Goal: Task Accomplishment & Management: Manage account settings

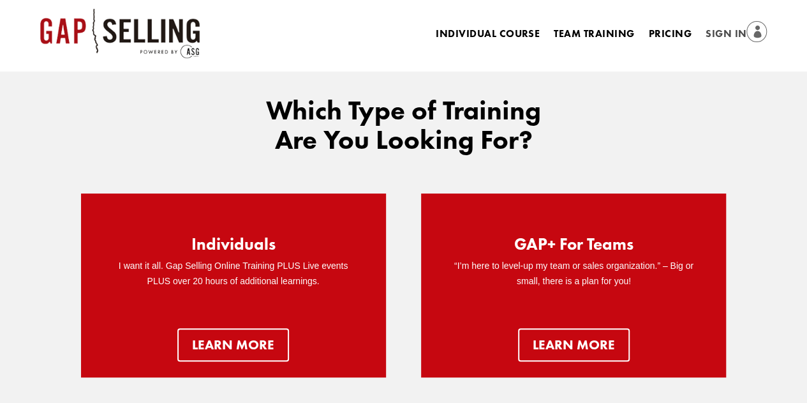
click at [717, 27] on link "Sign In" at bounding box center [736, 35] width 61 height 18
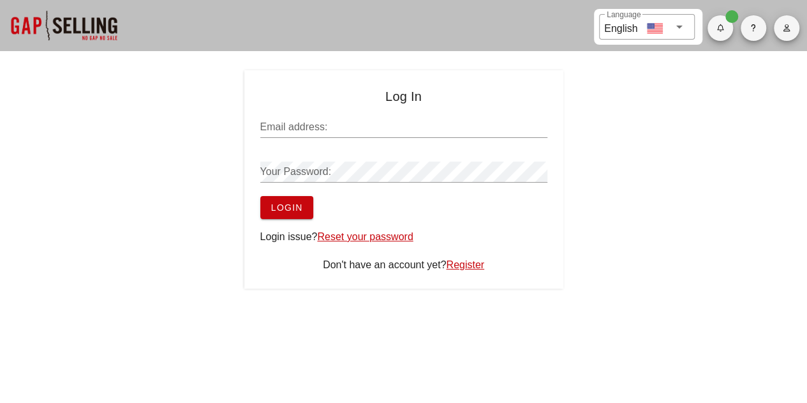
type input "[PERSON_NAME][EMAIL_ADDRESS][DOMAIN_NAME]"
click at [299, 201] on button "Login" at bounding box center [286, 207] width 53 height 23
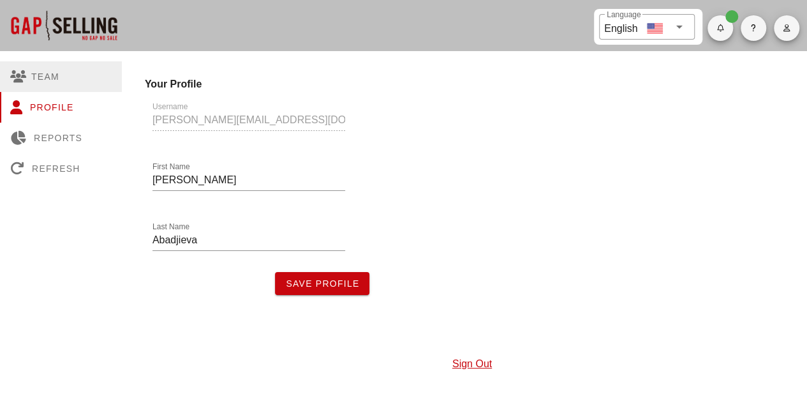
click at [57, 75] on div "Team" at bounding box center [61, 76] width 122 height 31
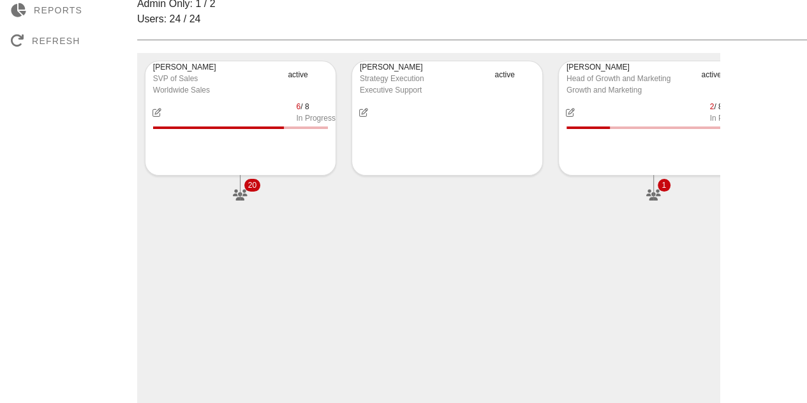
click at [310, 209] on div "[PERSON_NAME] SVP of Sales Worldwide Sales active 6 / 8 In Progress 20" at bounding box center [240, 135] width 207 height 164
click at [244, 192] on icon "button" at bounding box center [240, 195] width 20 height 14
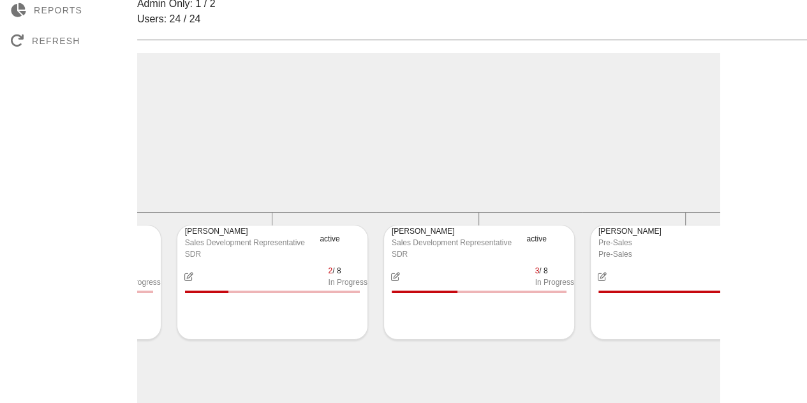
scroll to position [0, 2448]
